Goal: Information Seeking & Learning: Learn about a topic

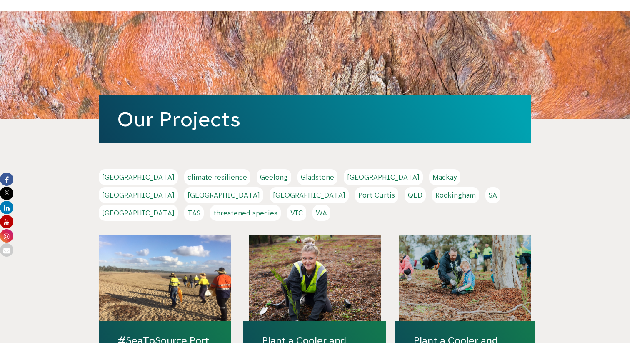
scroll to position [43, 0]
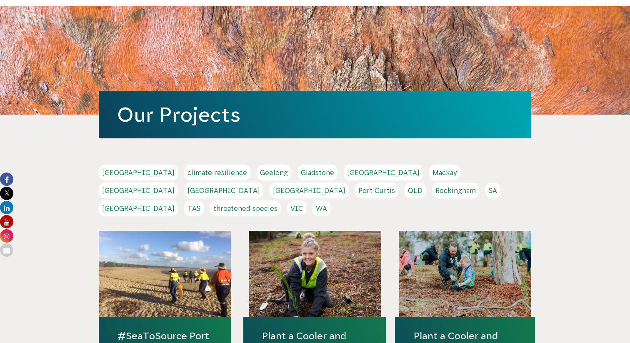
click at [120, 171] on link "[GEOGRAPHIC_DATA]" at bounding box center [138, 173] width 79 height 16
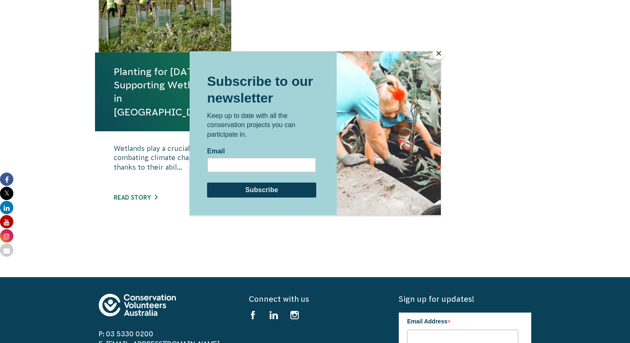
scroll to position [351, 0]
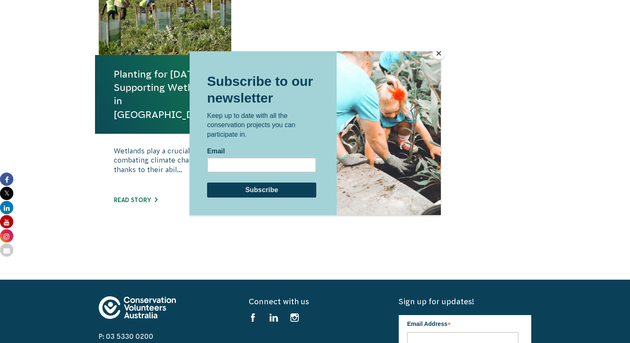
click at [439, 52] on button "Close" at bounding box center [439, 53] width 13 height 13
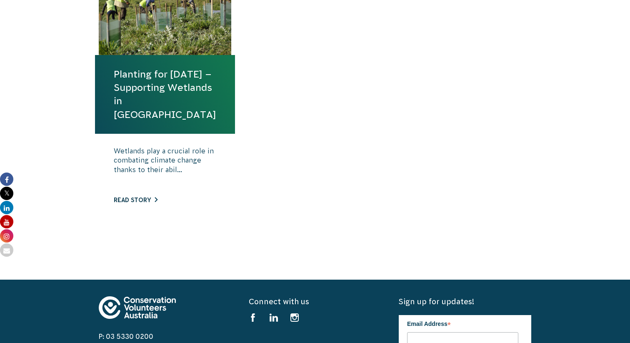
click at [147, 199] on link "Read story" at bounding box center [136, 200] width 44 height 7
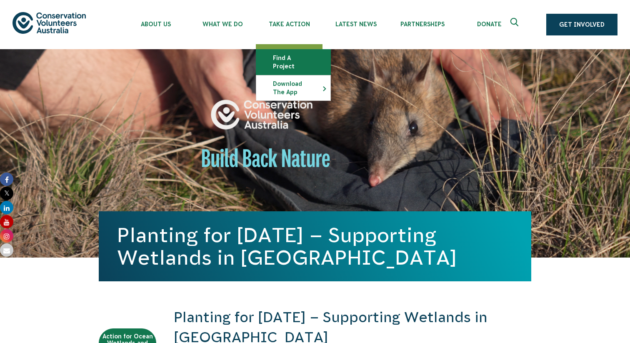
click at [289, 53] on link "Find a project" at bounding box center [293, 62] width 74 height 25
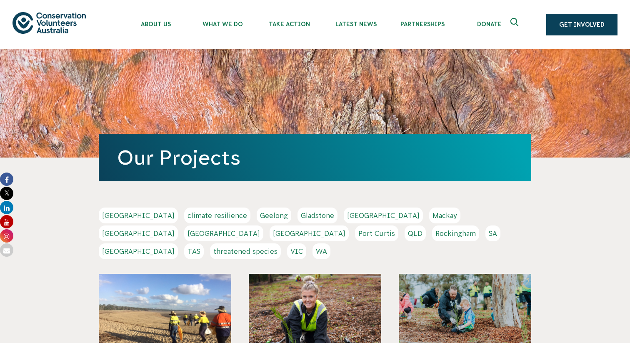
click at [120, 216] on link "[GEOGRAPHIC_DATA]" at bounding box center [138, 216] width 79 height 16
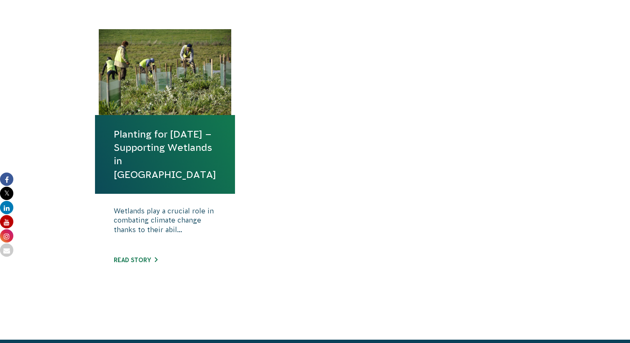
scroll to position [296, 0]
